Goal: Participate in discussion

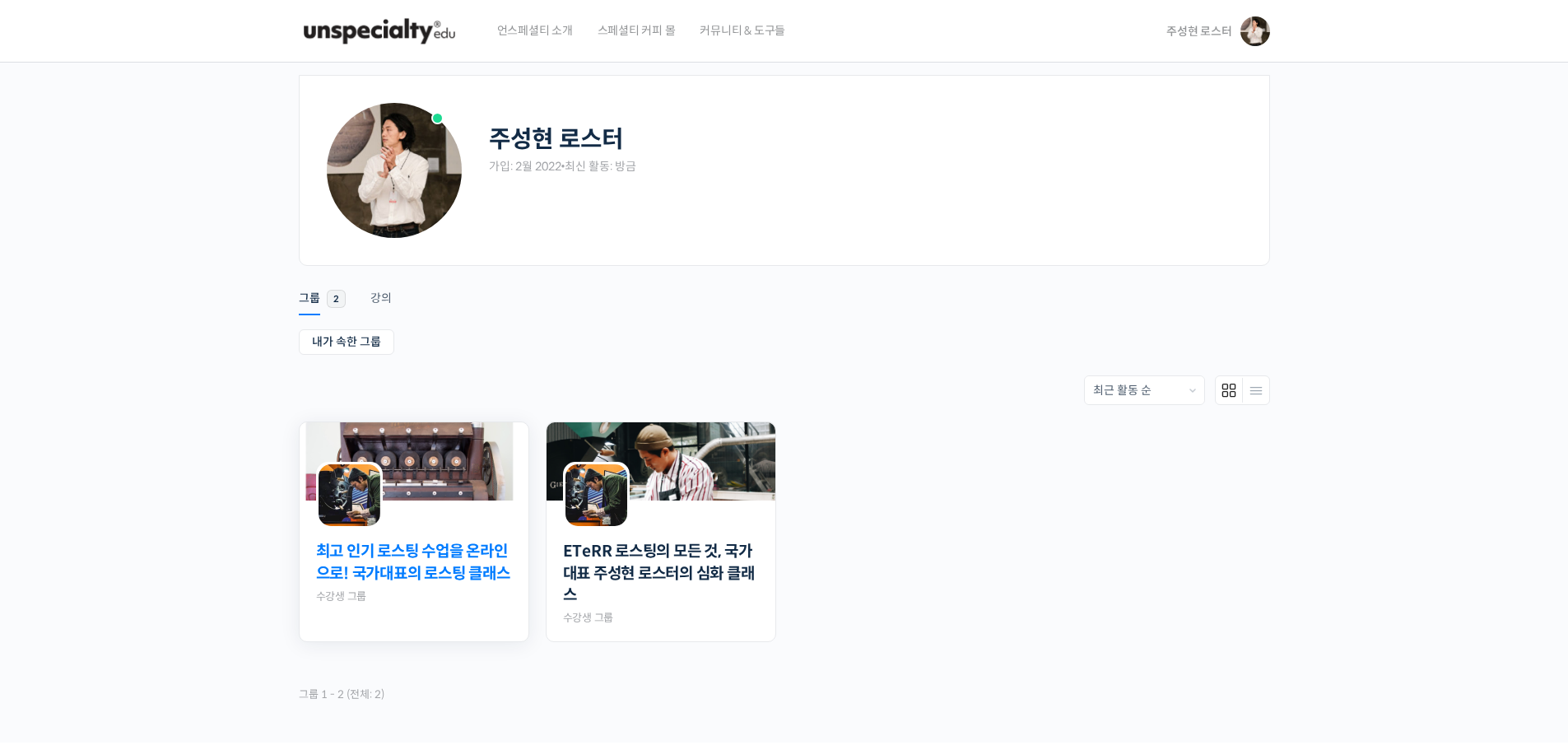
click at [430, 569] on link "최고 인기 로스팅 수업을 온라인으로! 국가대표의 로스팅 클래스" at bounding box center [414, 563] width 196 height 44
